Goal: Find contact information: Find contact information

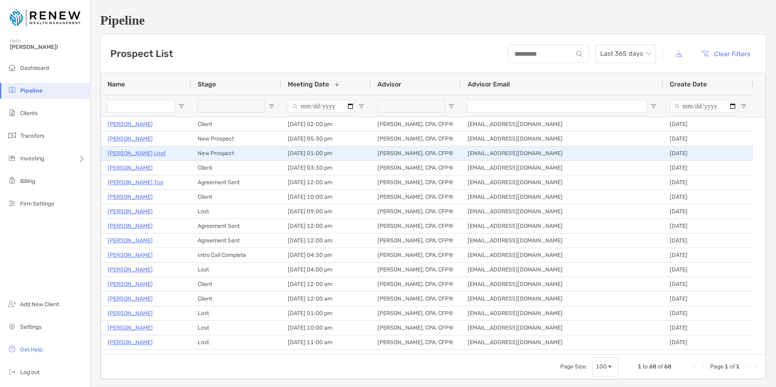
click at [138, 153] on p "[PERSON_NAME] Ussf" at bounding box center [137, 153] width 58 height 10
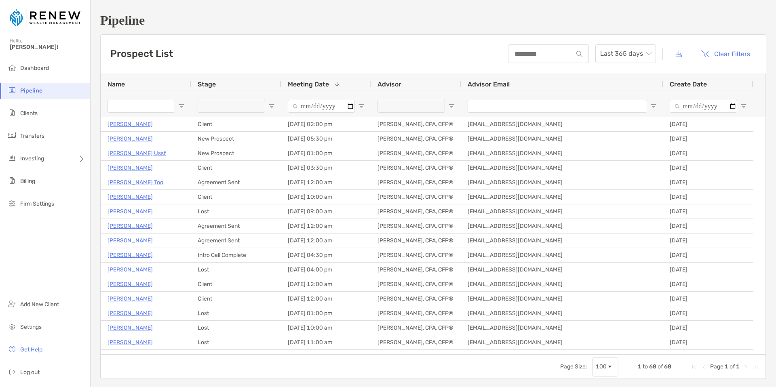
click at [278, 28] on div "Pipeline Prospect List Last 365 days Clear Filters 1 to 68 of 68. Page 1 of 1 N…" at bounding box center [434, 196] width 686 height 393
click at [412, 24] on h1 "Pipeline" at bounding box center [433, 20] width 666 height 15
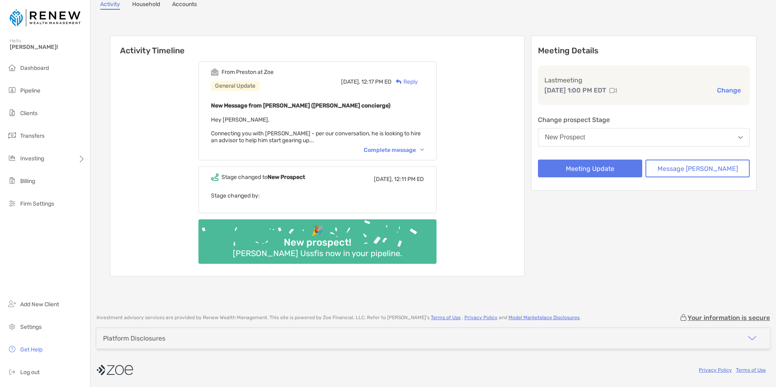
scroll to position [57, 0]
click at [404, 148] on div "Complete message" at bounding box center [394, 149] width 60 height 7
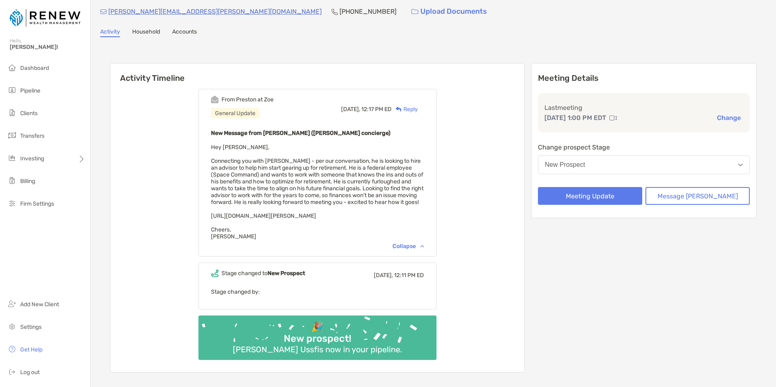
scroll to position [0, 0]
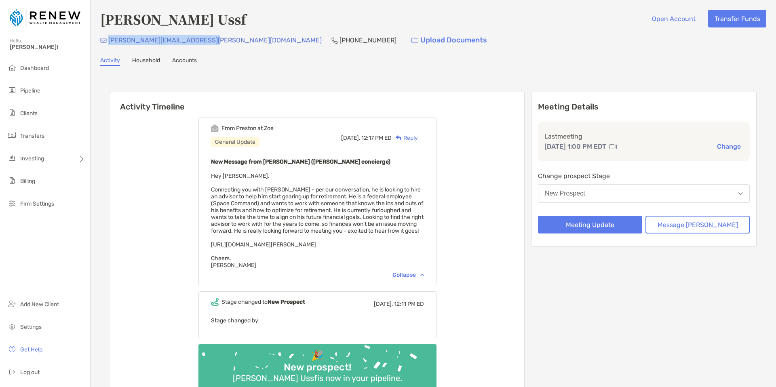
drag, startPoint x: 206, startPoint y: 42, endPoint x: 109, endPoint y: 41, distance: 97.5
click at [109, 41] on div "[PERSON_NAME][EMAIL_ADDRESS][PERSON_NAME][DOMAIN_NAME] [PHONE_NUMBER] Upload Do…" at bounding box center [433, 40] width 666 height 17
copy p "[PERSON_NAME][EMAIL_ADDRESS][PERSON_NAME][DOMAIN_NAME]"
click at [340, 42] on p "[PHONE_NUMBER]" at bounding box center [368, 40] width 57 height 10
drag, startPoint x: 270, startPoint y: 40, endPoint x: 223, endPoint y: 42, distance: 46.9
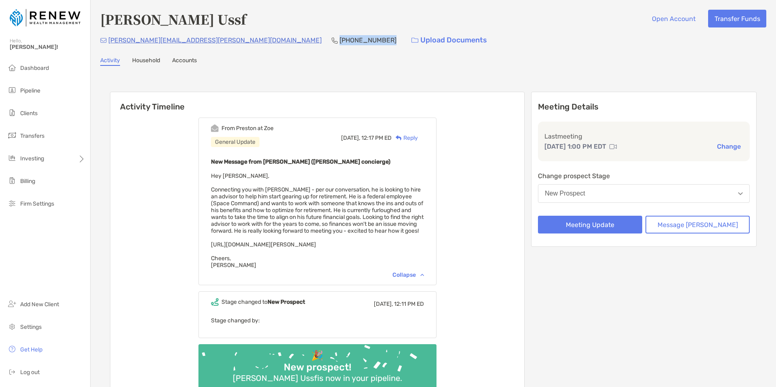
click at [223, 42] on div "[PERSON_NAME][EMAIL_ADDRESS][PERSON_NAME][DOMAIN_NAME] [PHONE_NUMBER] Upload Do…" at bounding box center [433, 40] width 666 height 17
copy p "[PHONE_NUMBER]"
